Goal: Navigation & Orientation: Understand site structure

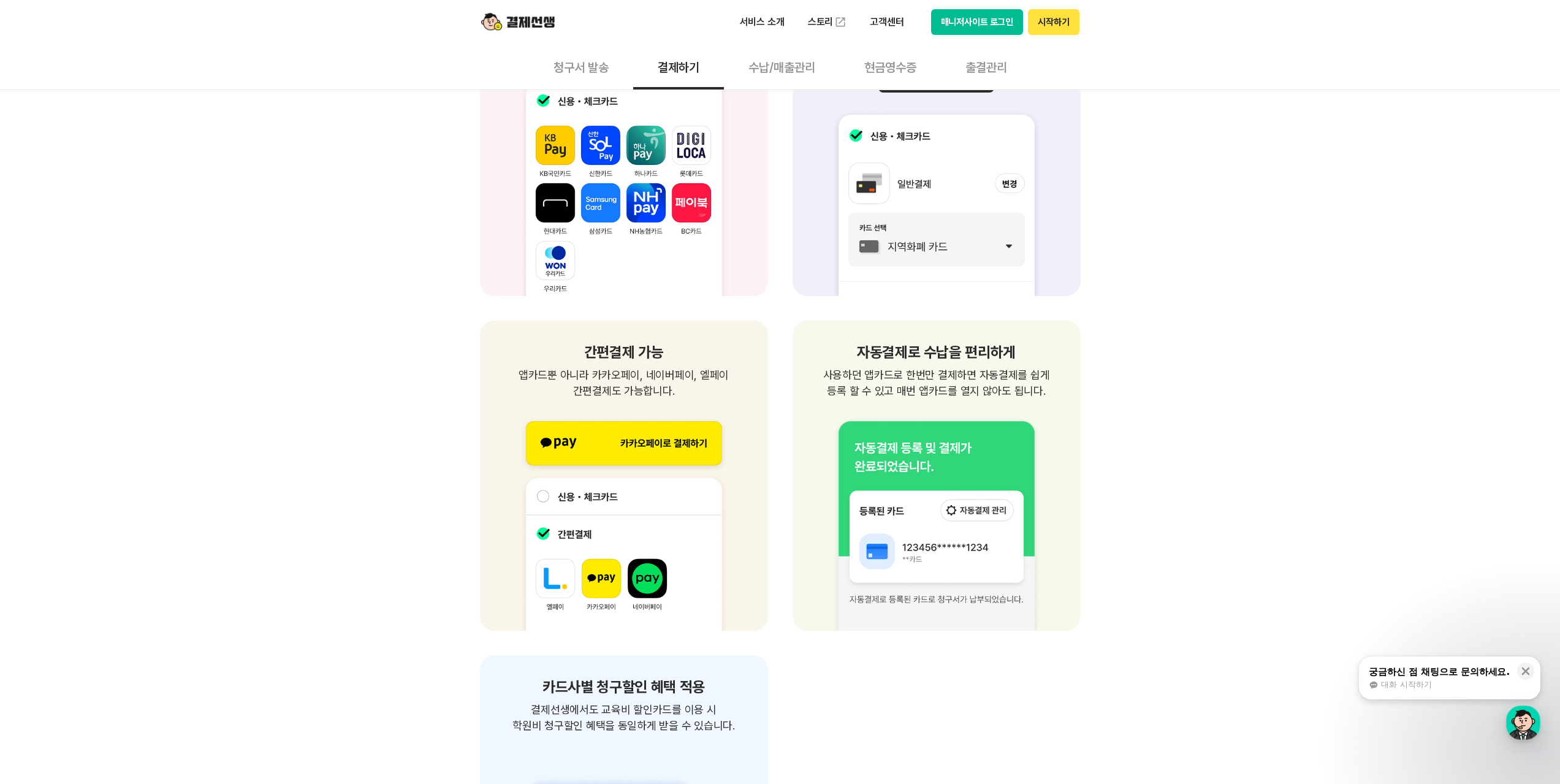
scroll to position [1716, 0]
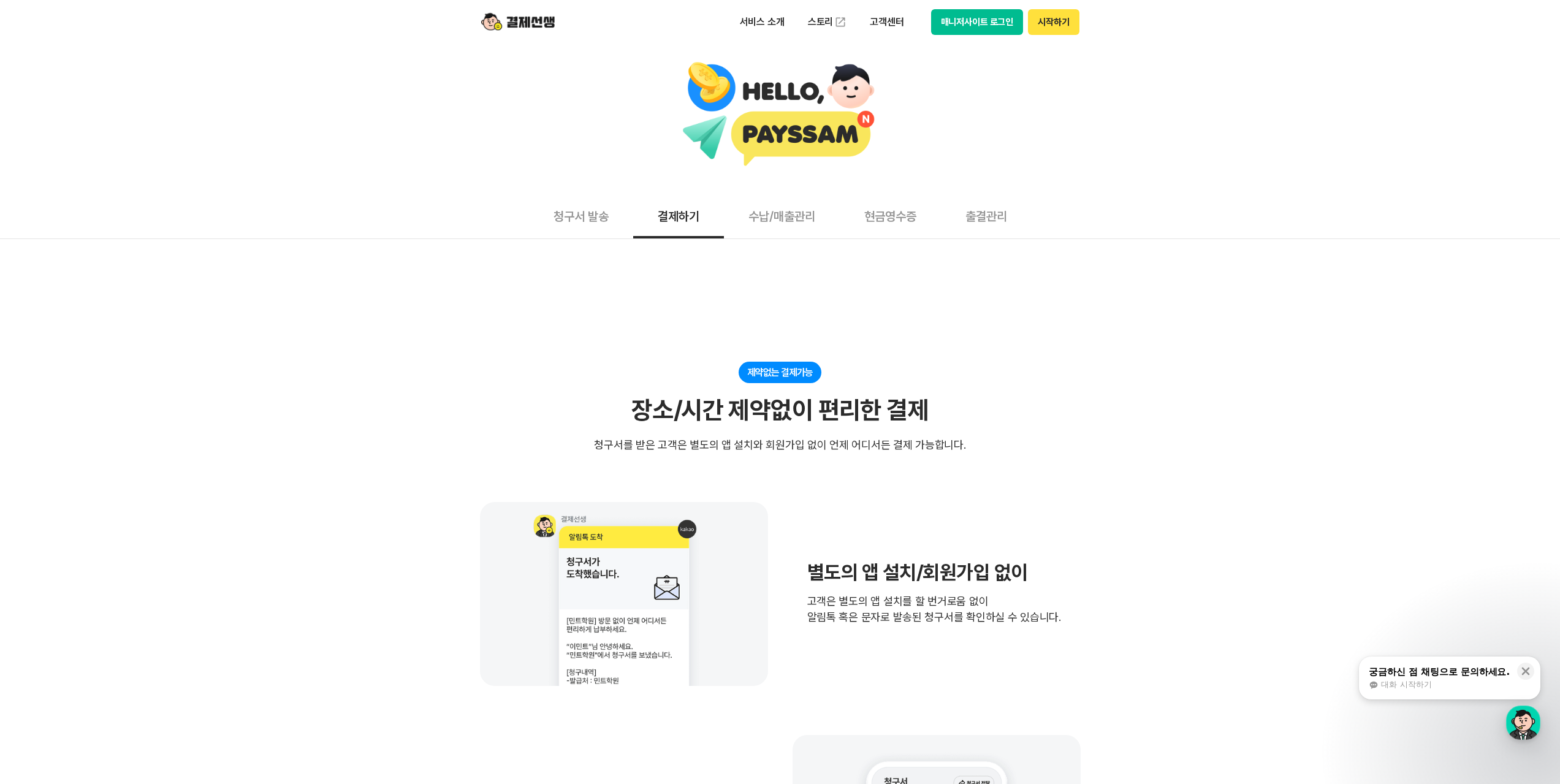
click at [778, 224] on button "수납/매출관리" at bounding box center [782, 215] width 116 height 45
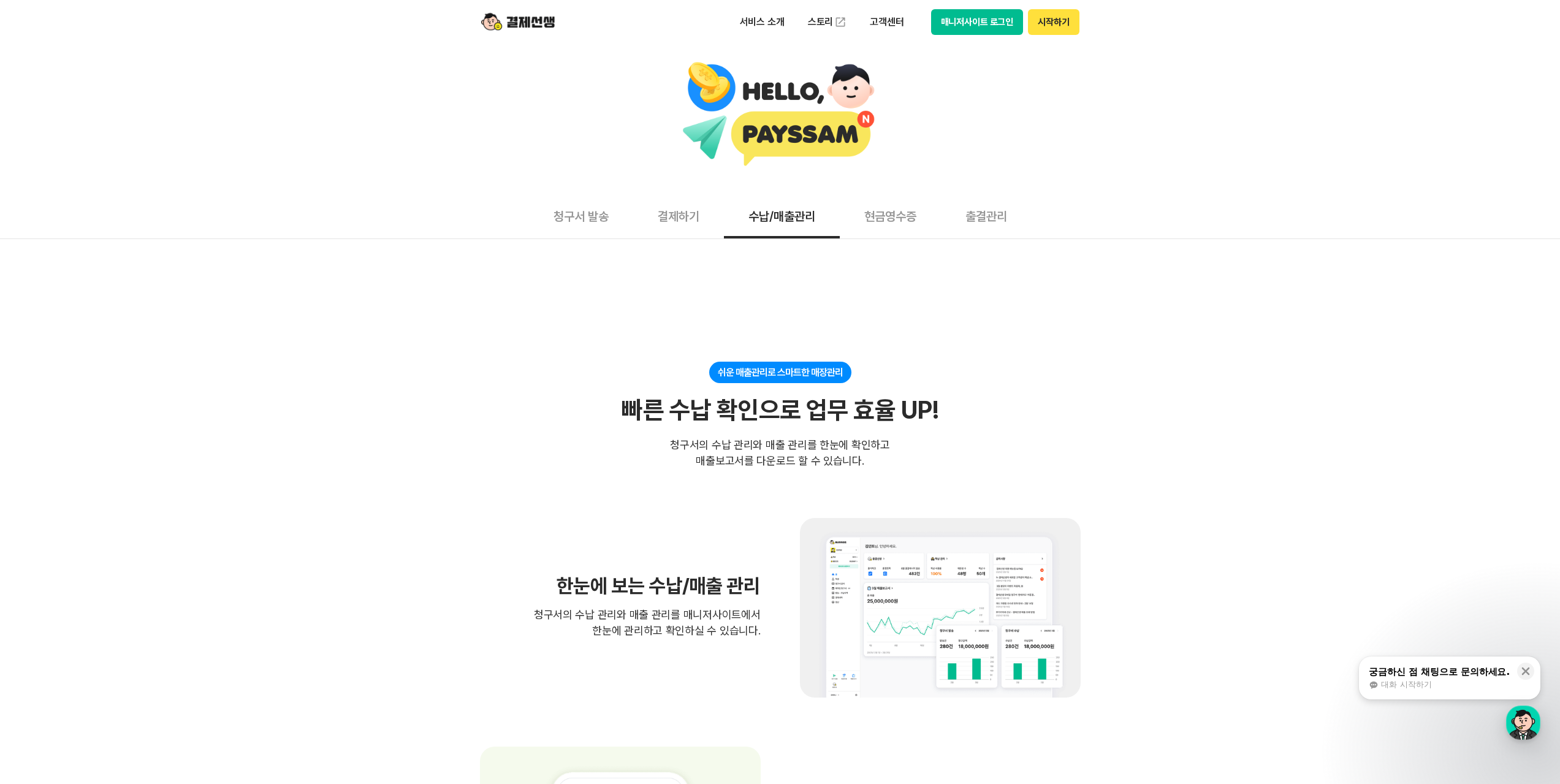
click at [551, 224] on button "청구서 발송" at bounding box center [581, 215] width 104 height 45
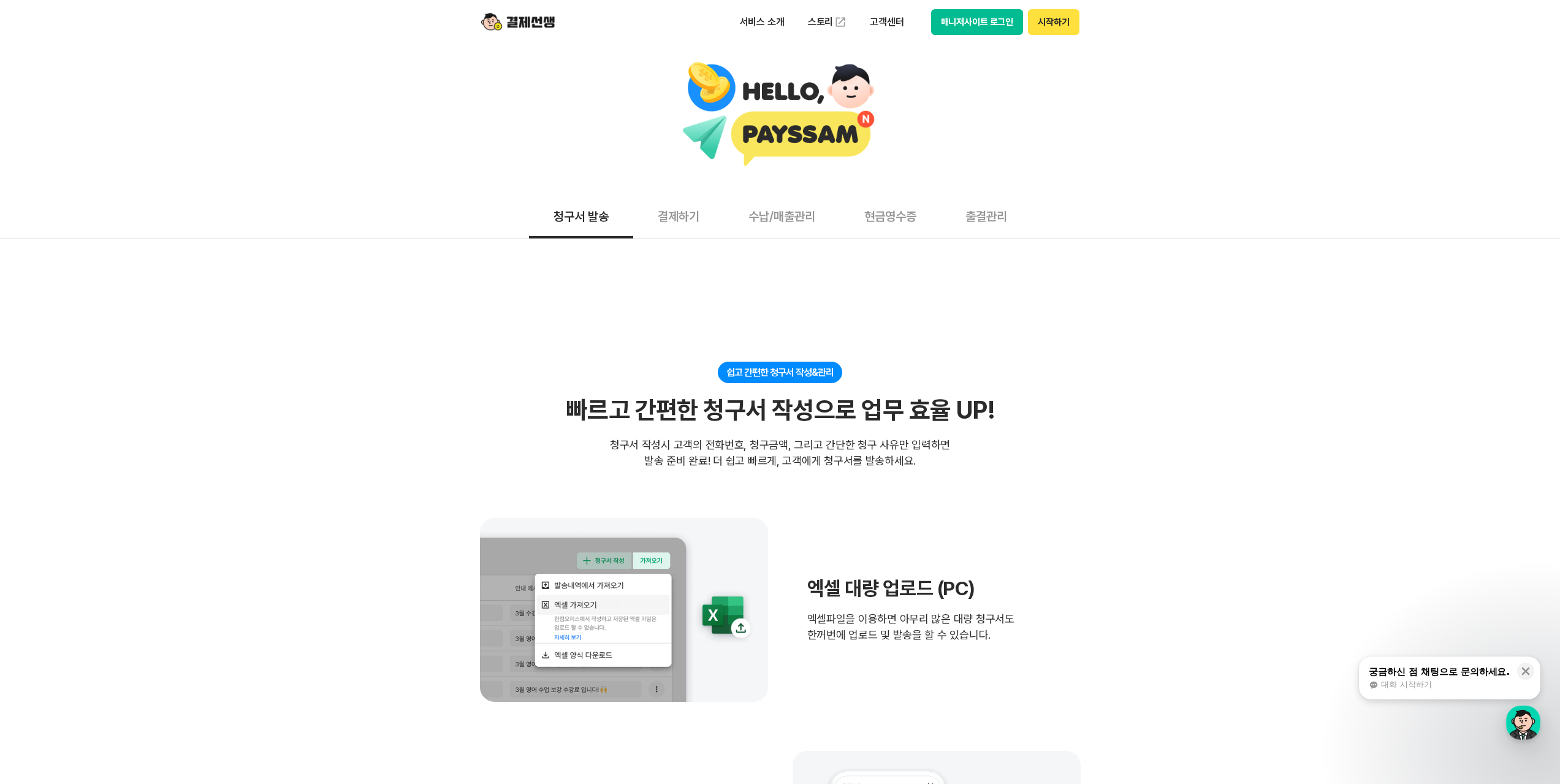
click at [990, 223] on button "출결관리" at bounding box center [986, 215] width 91 height 45
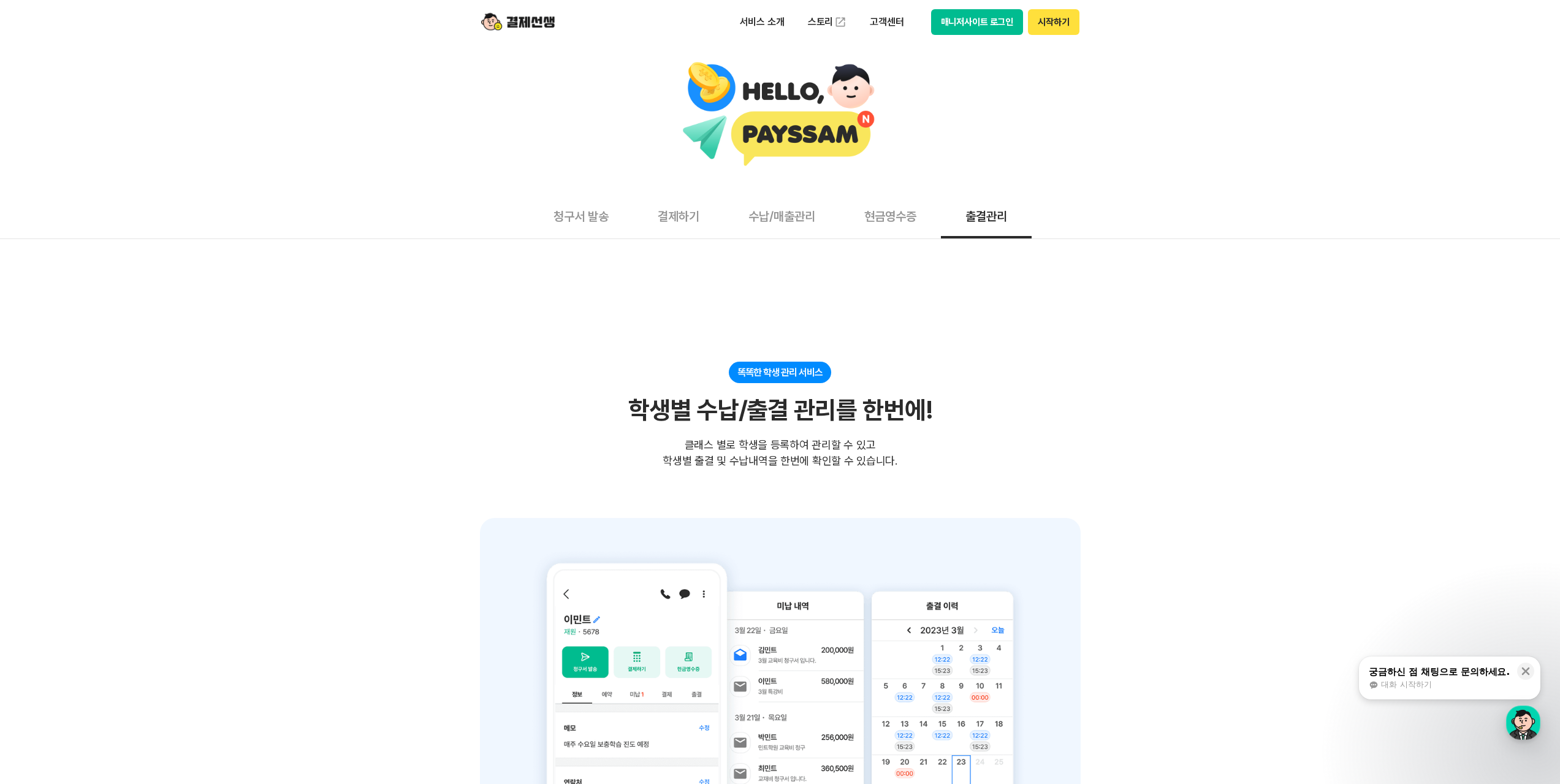
click at [688, 216] on button "결제하기" at bounding box center [678, 215] width 91 height 45
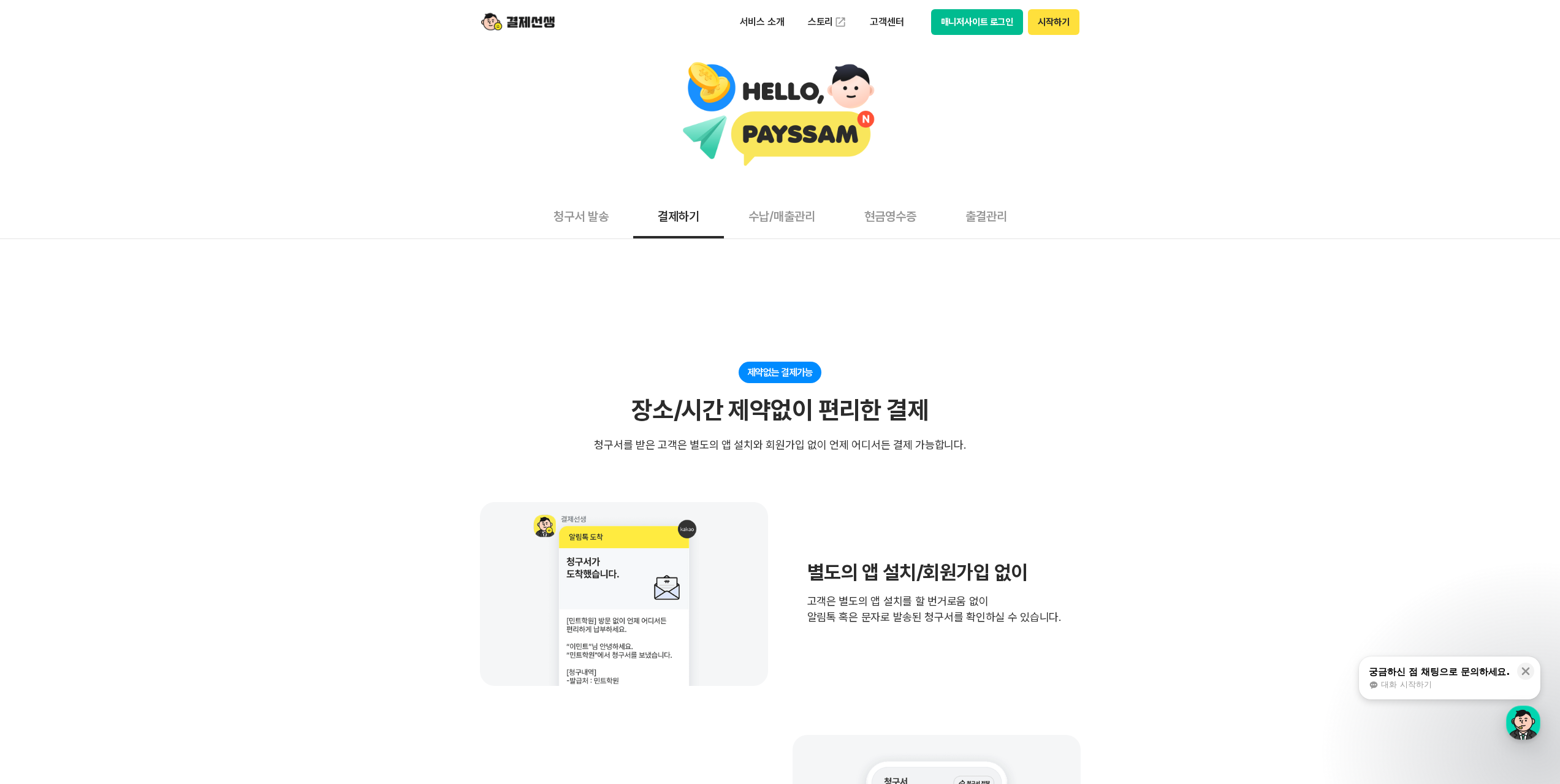
click at [769, 210] on button "수납/매출관리" at bounding box center [782, 215] width 116 height 45
